Goal: Obtain resource: Download file/media

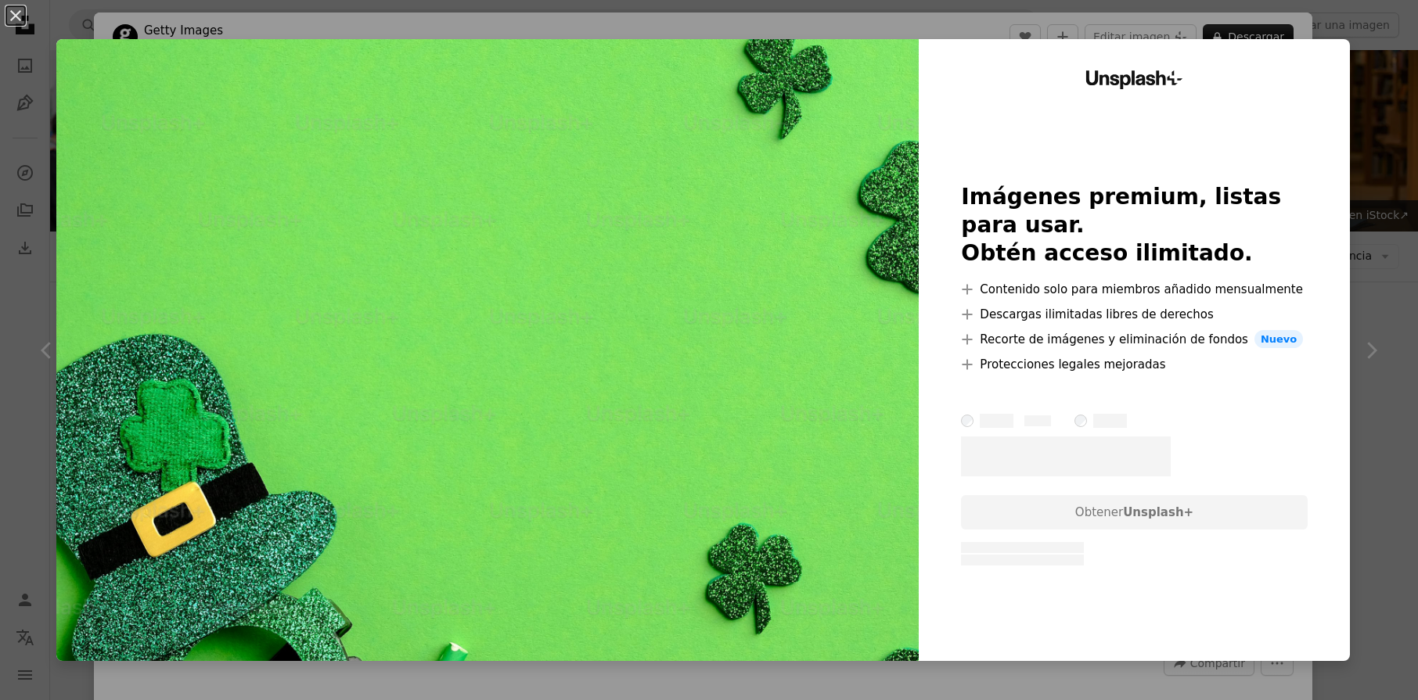
scroll to position [10495, 0]
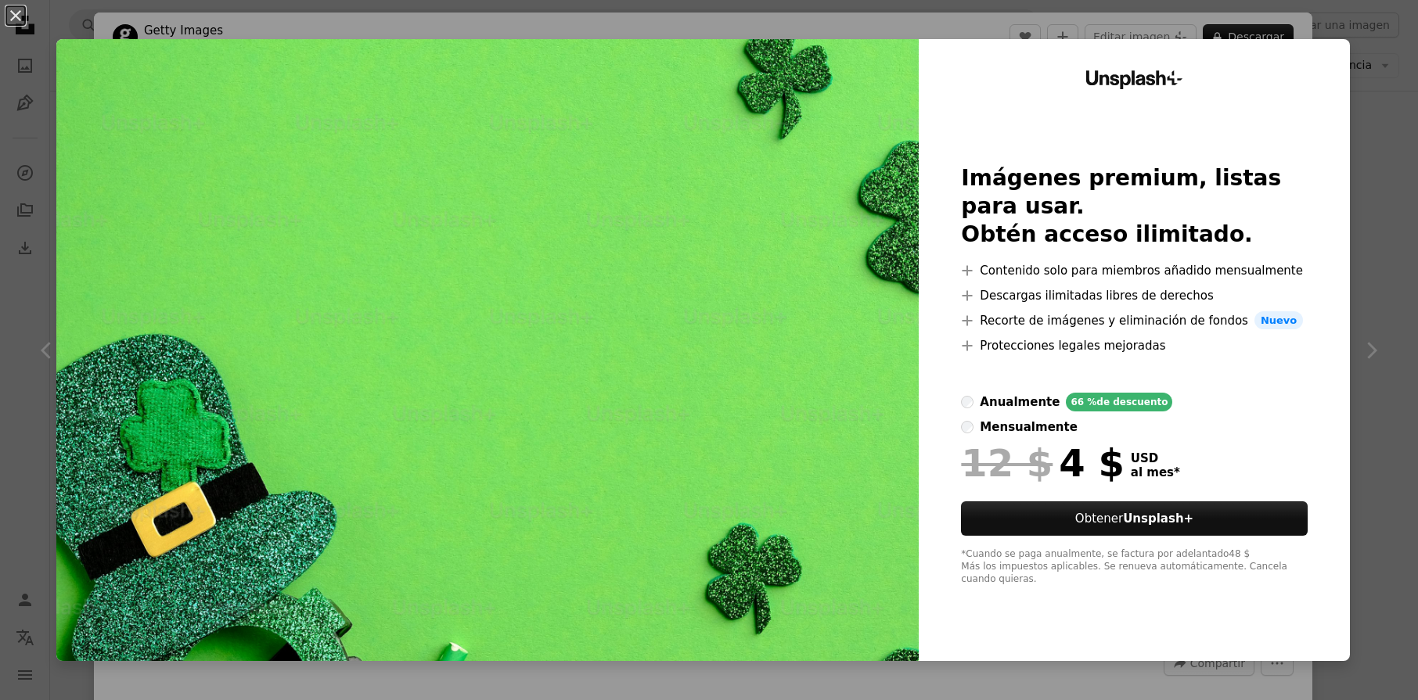
click at [1376, 219] on div "An X shape Unsplash+ Imágenes premium, listas para usar. Obtén acceso ilimitado…" at bounding box center [709, 350] width 1418 height 700
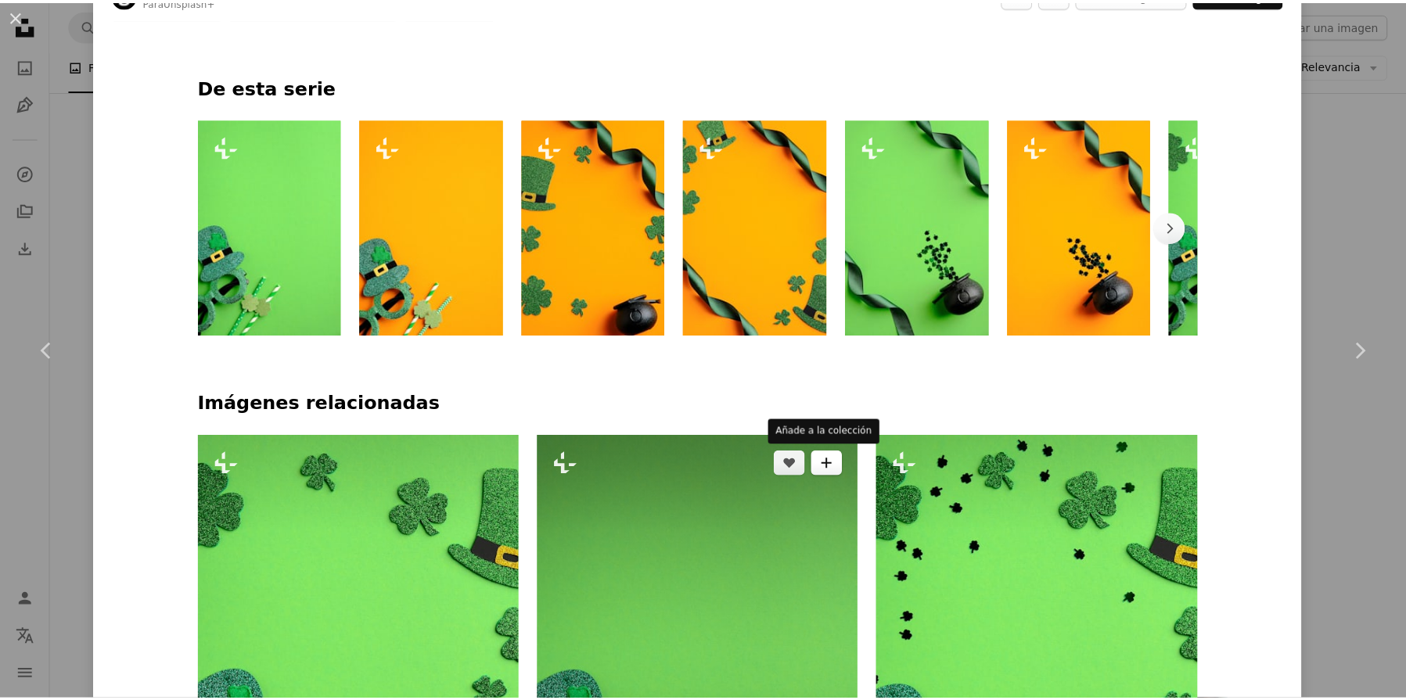
scroll to position [905, 0]
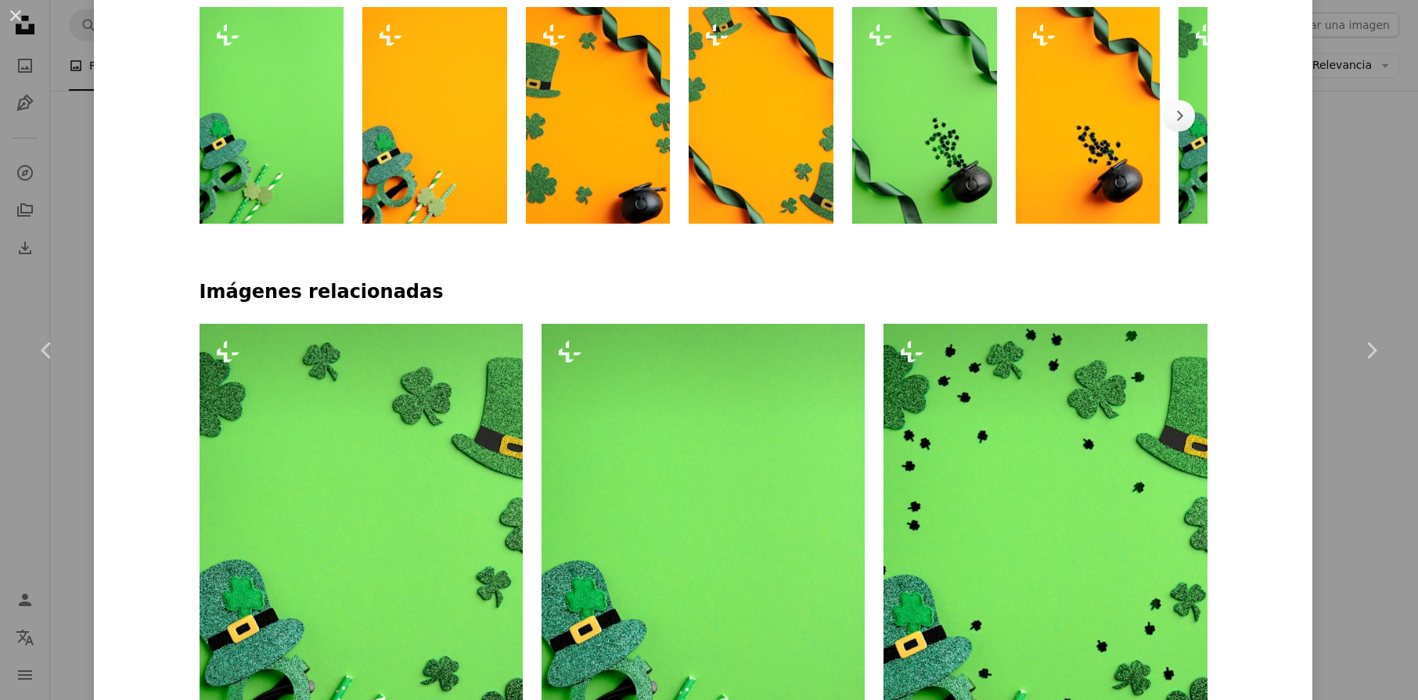
click at [1376, 473] on div "An X shape Chevron left Chevron right Getty Images Para Unsplash+ A heart A plu…" at bounding box center [709, 350] width 1418 height 700
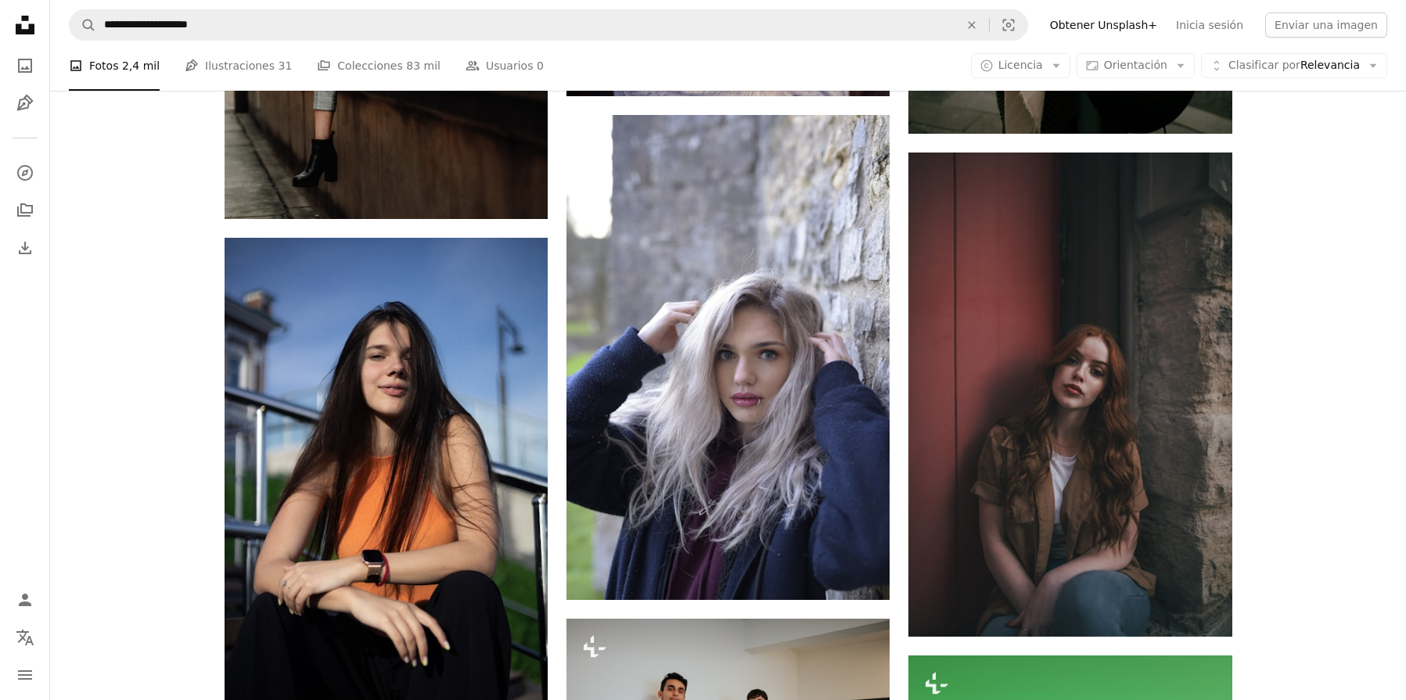
scroll to position [22812, 0]
